Goal: Download file/media

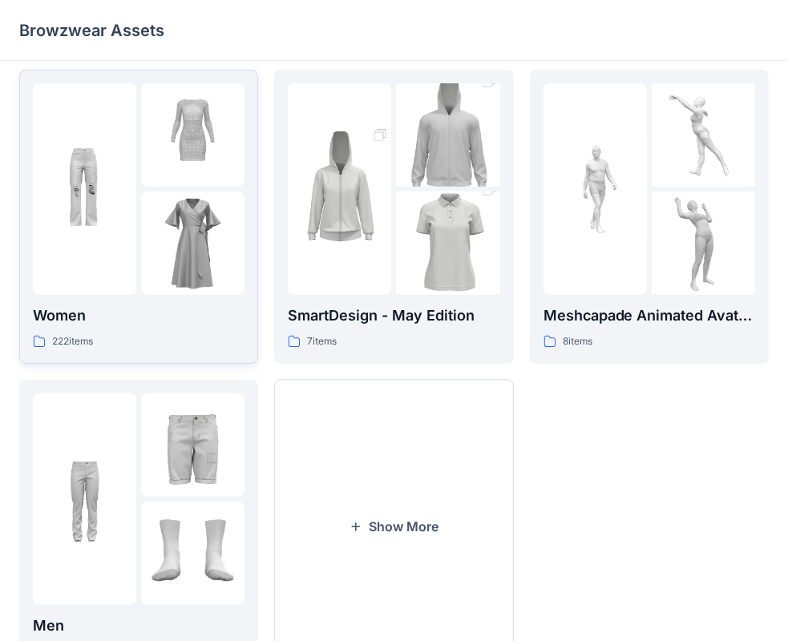
scroll to position [397, 0]
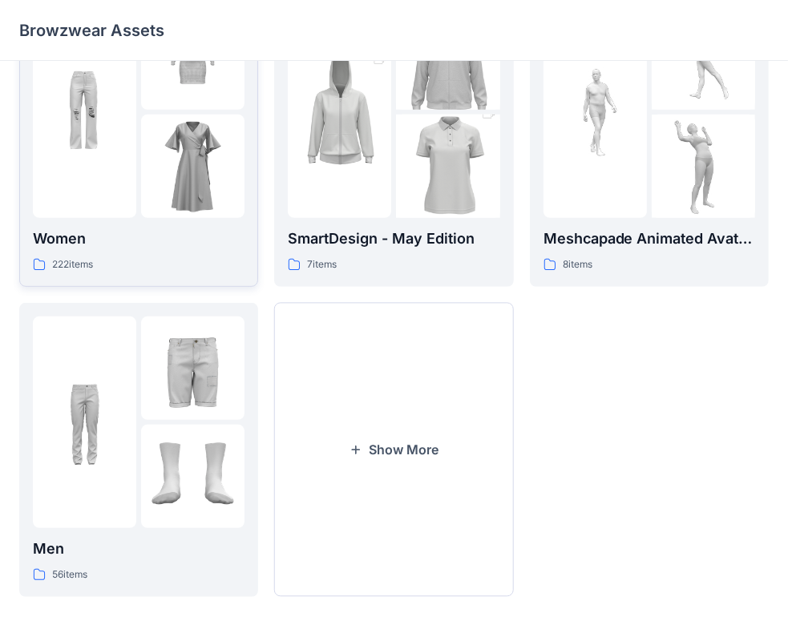
click at [154, 246] on p "Women" at bounding box center [139, 239] width 212 height 22
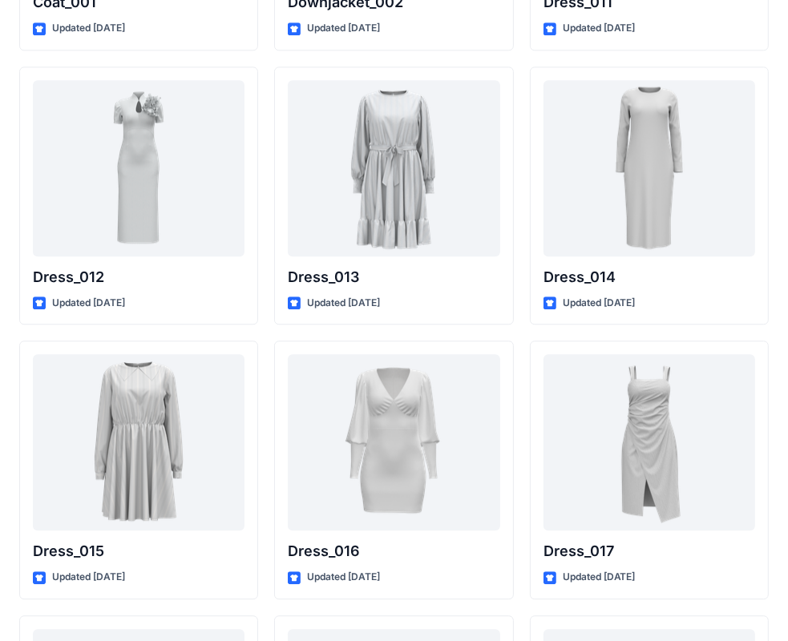
scroll to position [2404, 0]
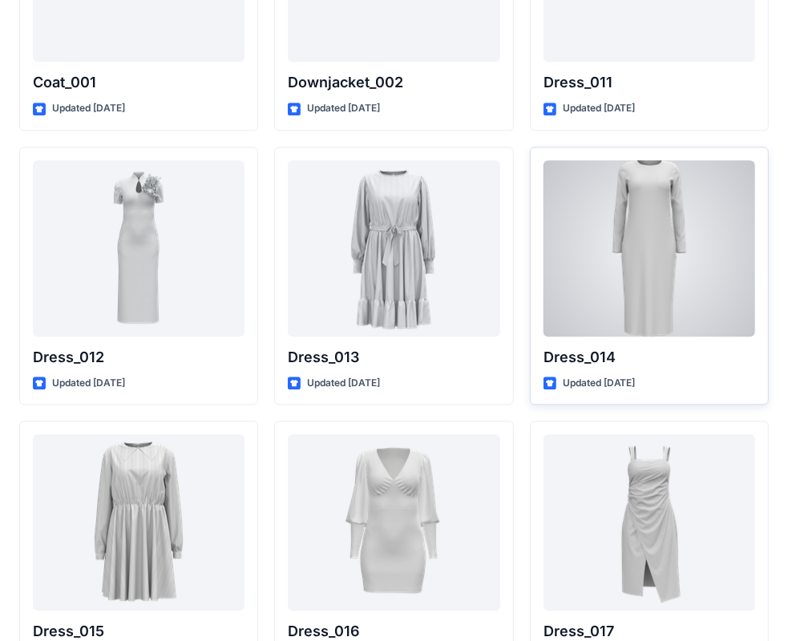
click at [624, 221] on div at bounding box center [649, 248] width 212 height 176
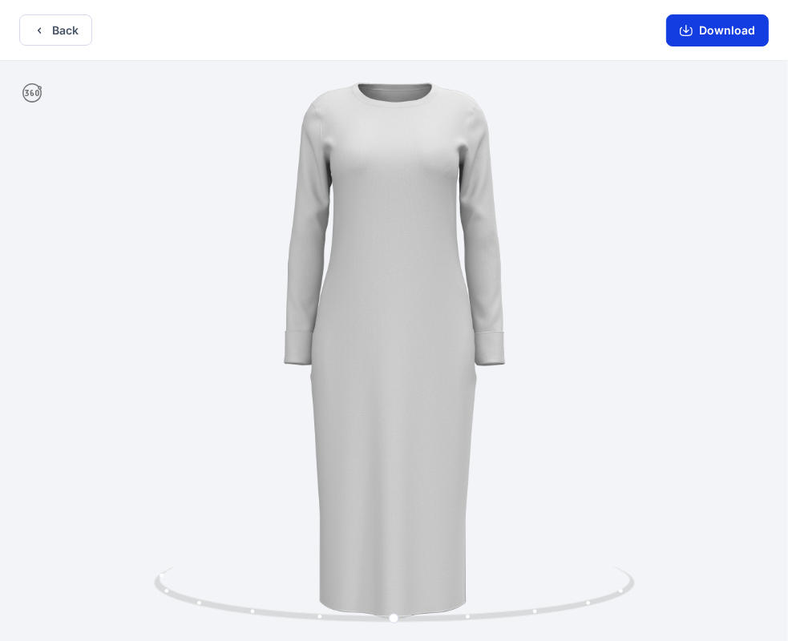
click at [714, 43] on button "Download" at bounding box center [717, 30] width 103 height 32
